Goal: Navigation & Orientation: Find specific page/section

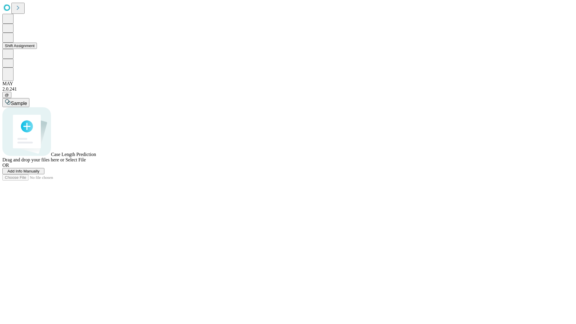
click at [37, 49] on button "Shift Assignment" at bounding box center [19, 46] width 35 height 6
